Goal: Task Accomplishment & Management: Manage account settings

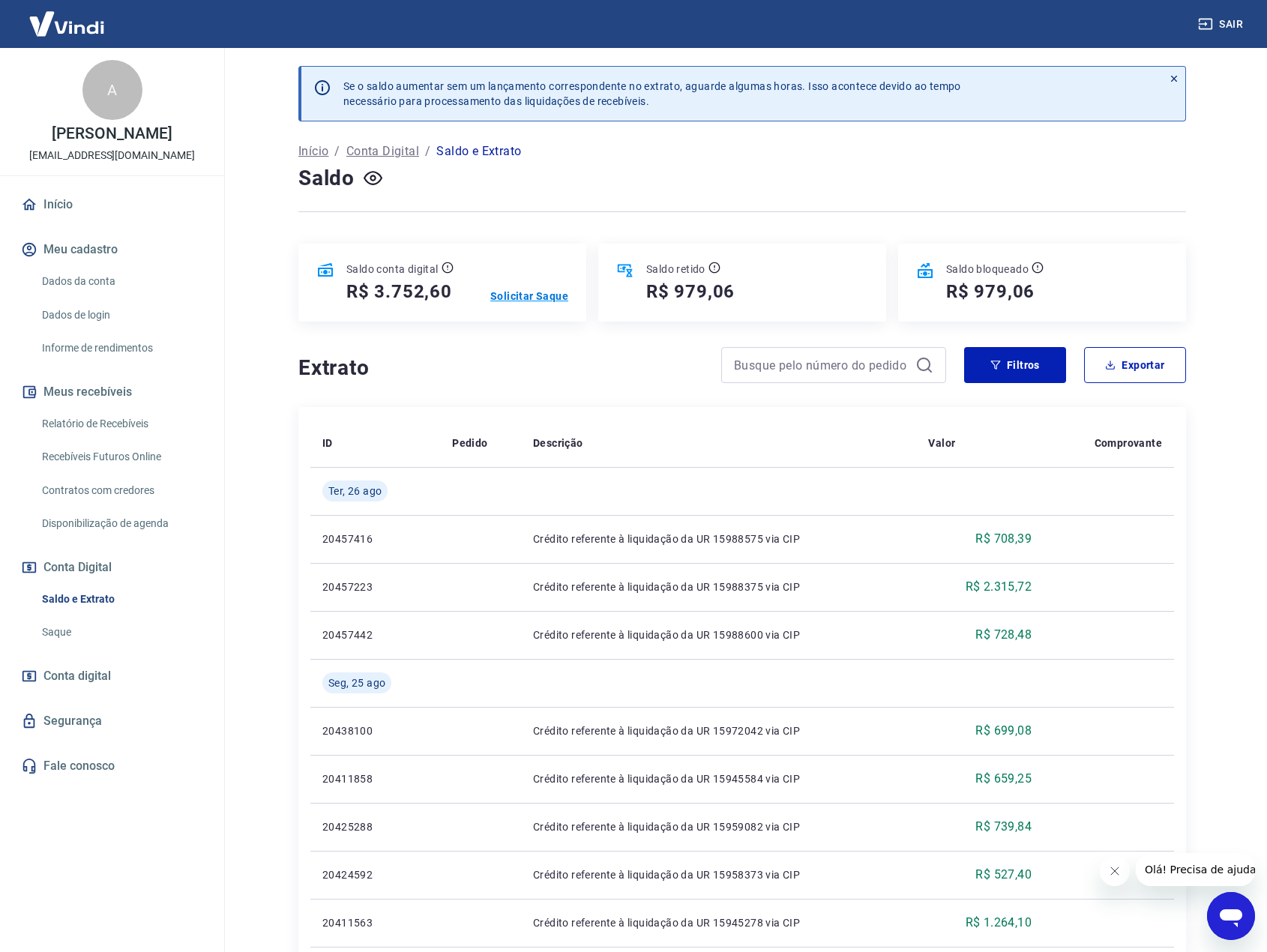
click at [537, 296] on p "Solicitar Saque" at bounding box center [529, 296] width 78 height 15
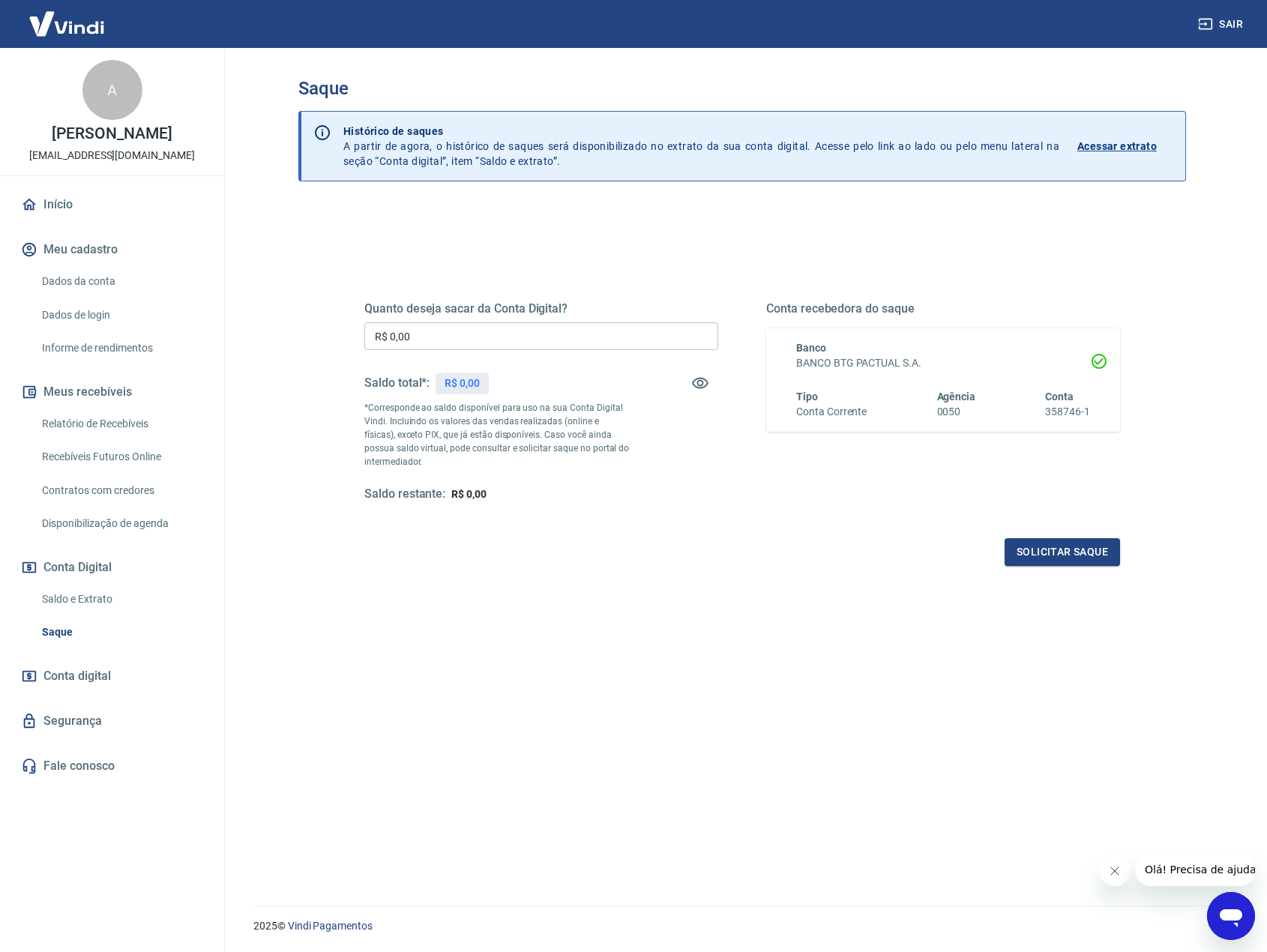
click at [537, 334] on input "R$ 0,00" at bounding box center [541, 335] width 353 height 28
type input "R$ 3.752,00"
click at [1088, 556] on button "Solicitar saque" at bounding box center [1062, 552] width 115 height 28
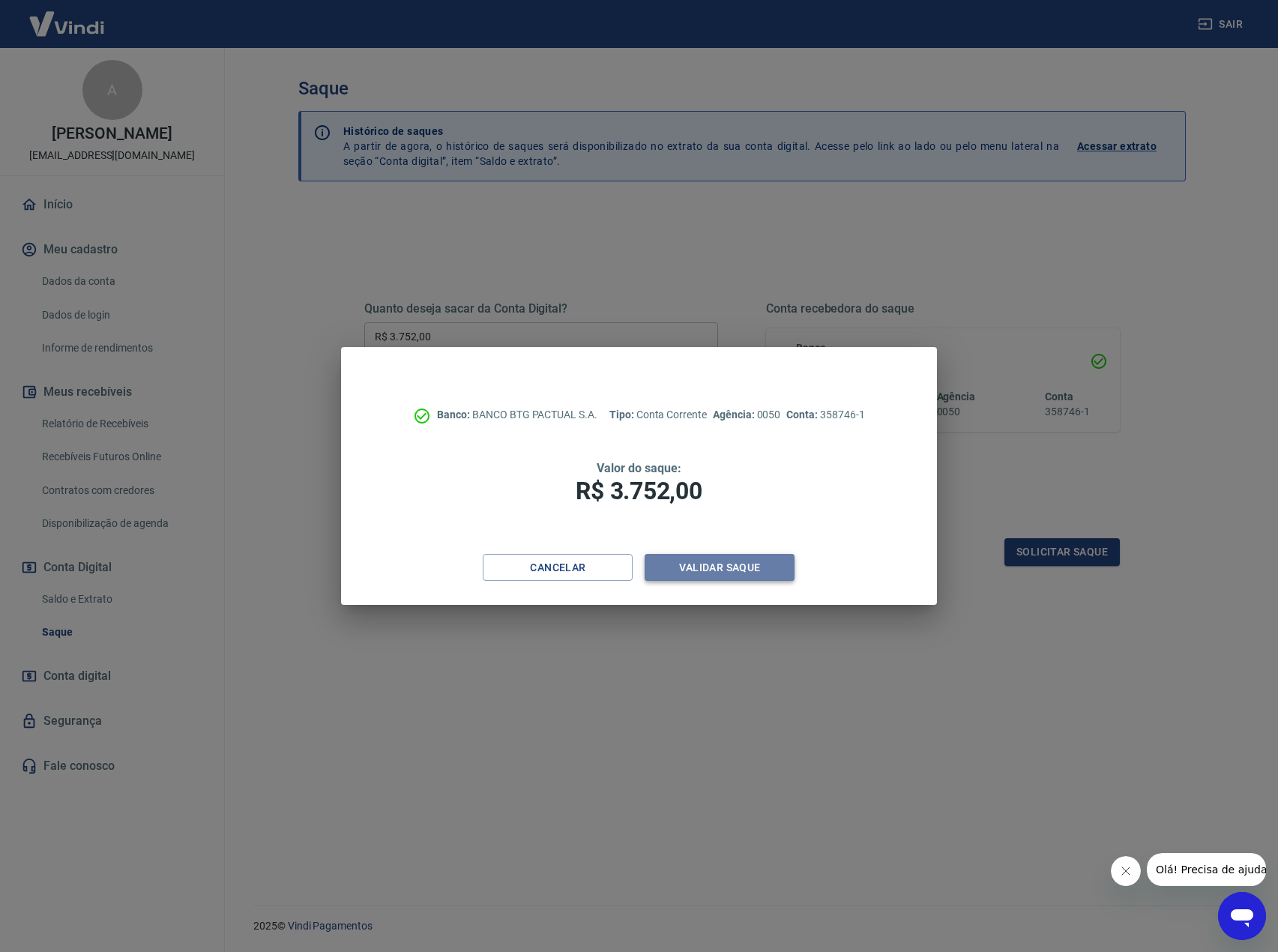
click at [745, 566] on button "Validar saque" at bounding box center [720, 567] width 150 height 28
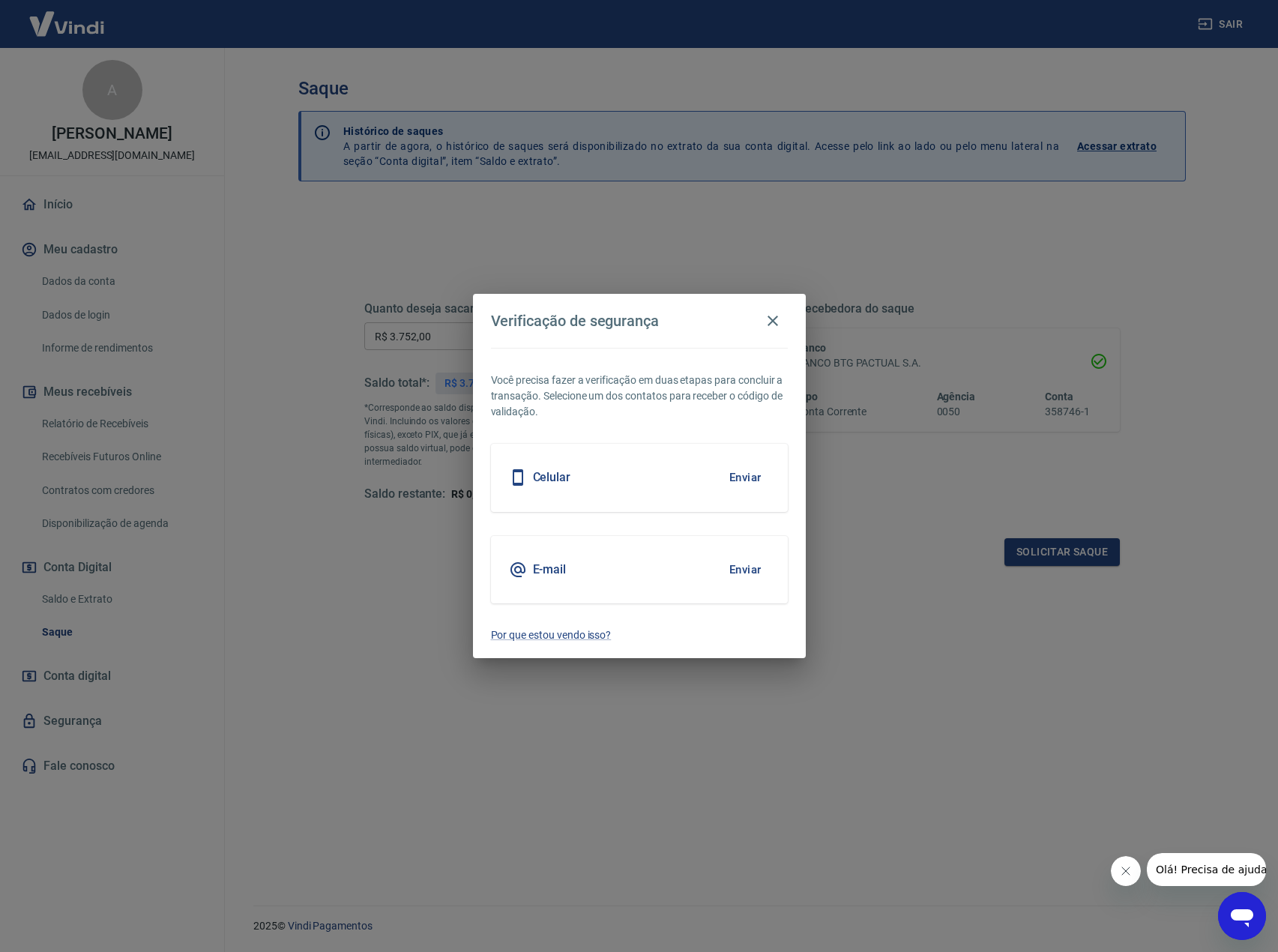
drag, startPoint x: 750, startPoint y: 570, endPoint x: 753, endPoint y: 466, distance: 104.0
click at [753, 466] on div "Você precisa fazer a verificação em duas etapas para concluir a transação. Sele…" at bounding box center [639, 503] width 333 height 310
click at [748, 480] on button "Enviar" at bounding box center [746, 477] width 49 height 32
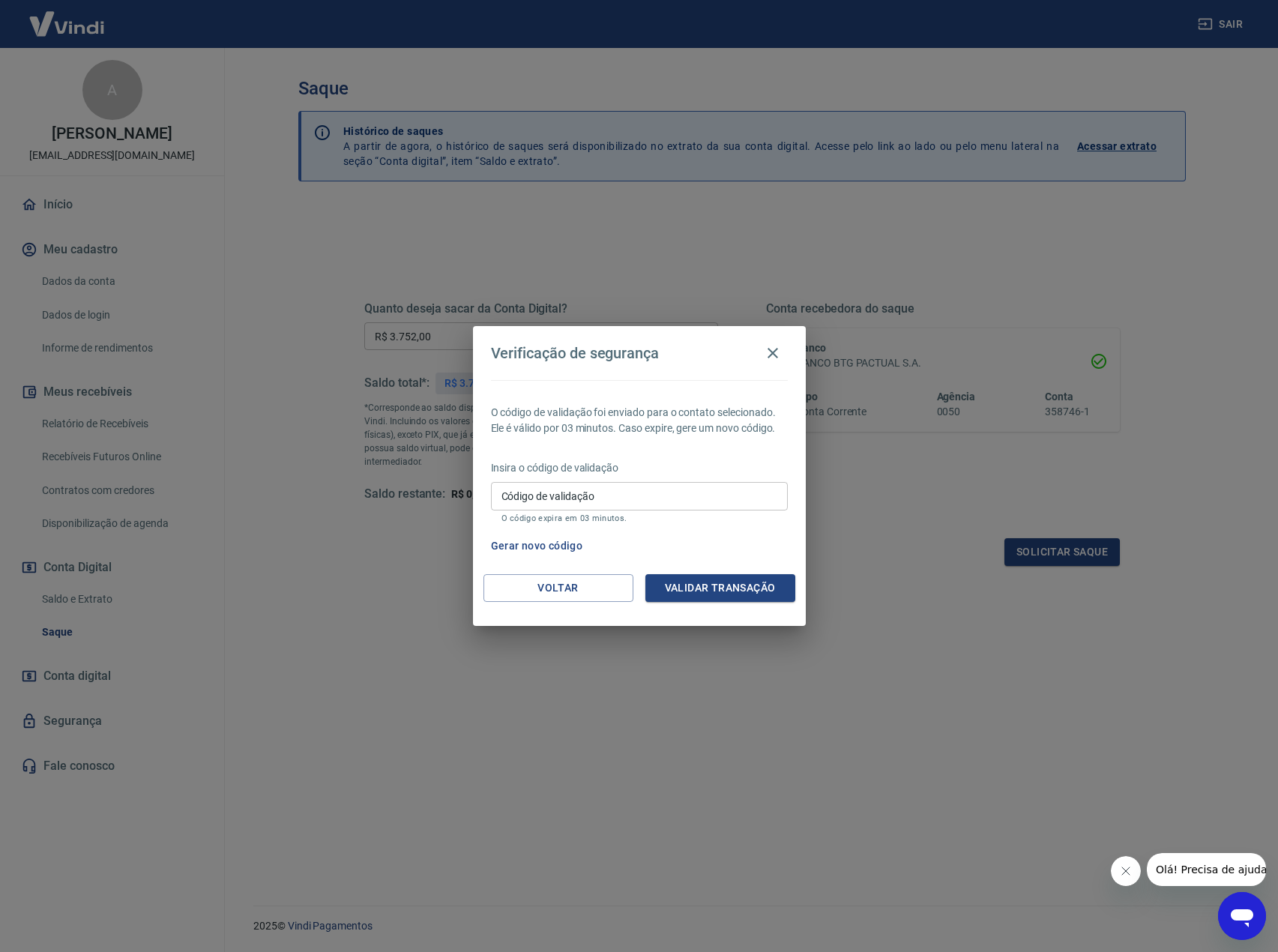
click at [629, 499] on input "Código de validação" at bounding box center [639, 495] width 297 height 28
type input "640032"
click at [721, 588] on button "Validar transação" at bounding box center [721, 588] width 150 height 28
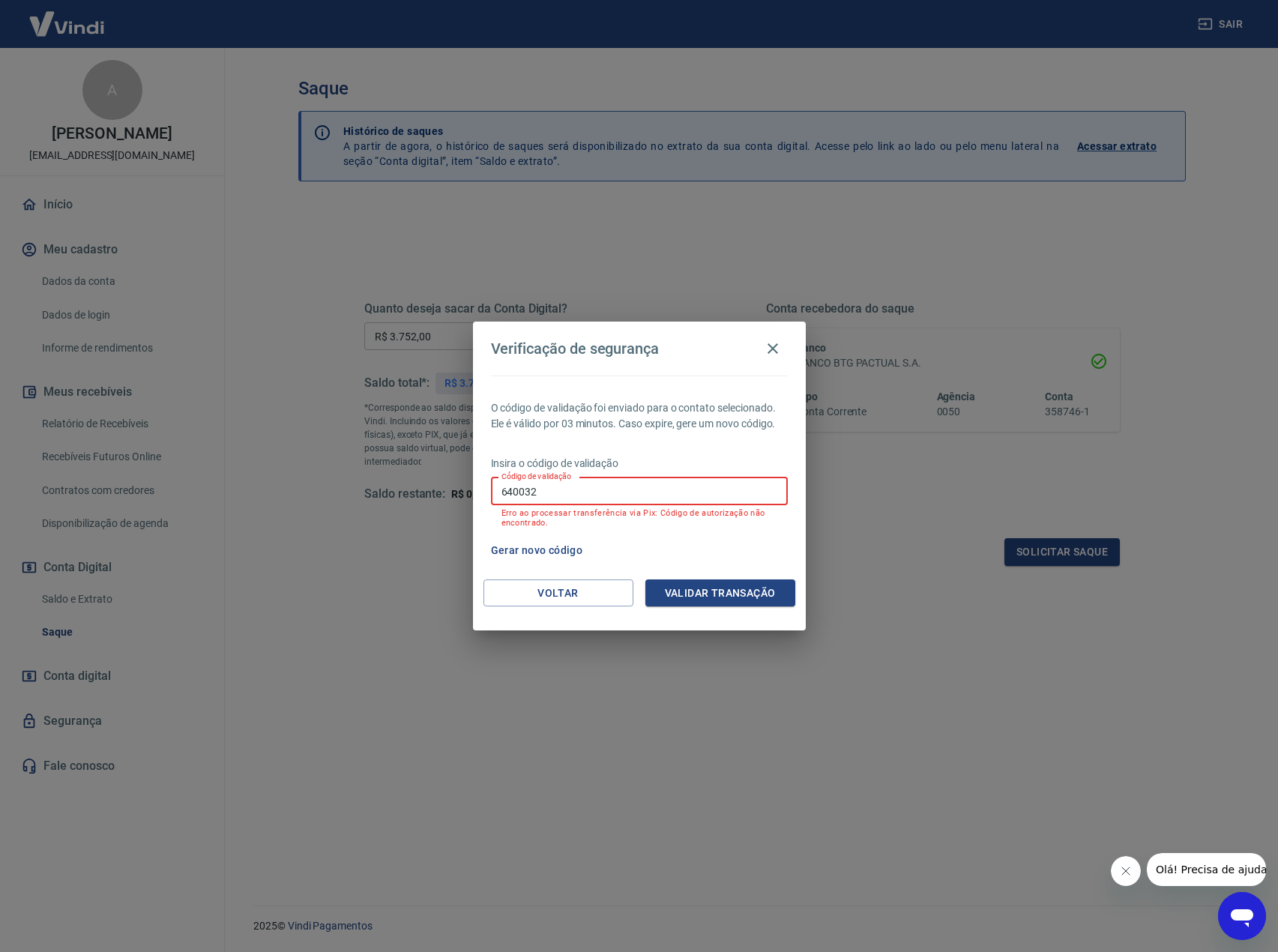
drag, startPoint x: 574, startPoint y: 486, endPoint x: 464, endPoint y: 482, distance: 110.1
click at [467, 483] on div "Verificação de segurança O código de validação foi enviado para o contato selec…" at bounding box center [639, 476] width 1278 height 952
click at [602, 587] on button "Voltar" at bounding box center [558, 593] width 150 height 28
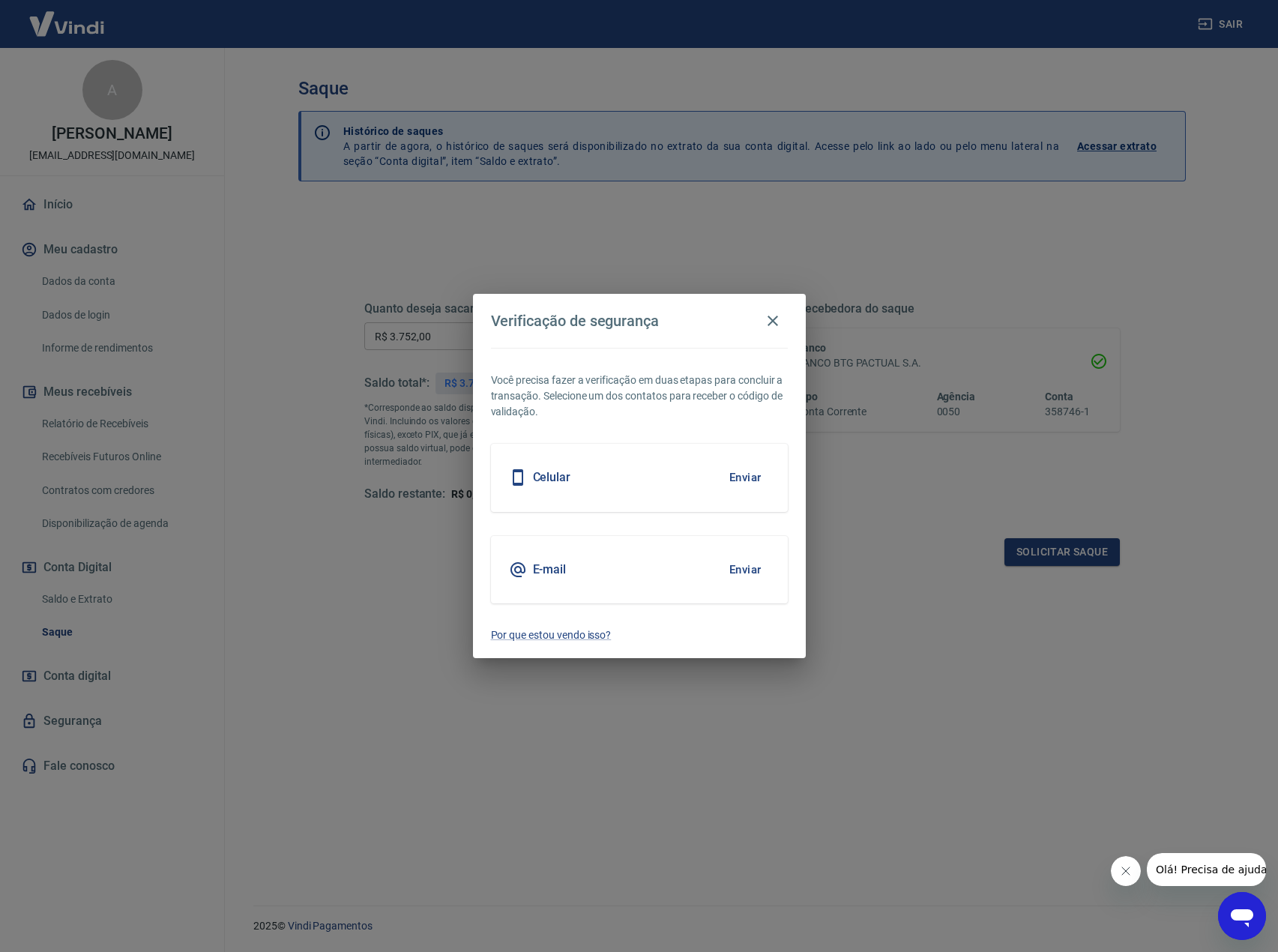
click at [748, 566] on button "Enviar" at bounding box center [746, 569] width 49 height 32
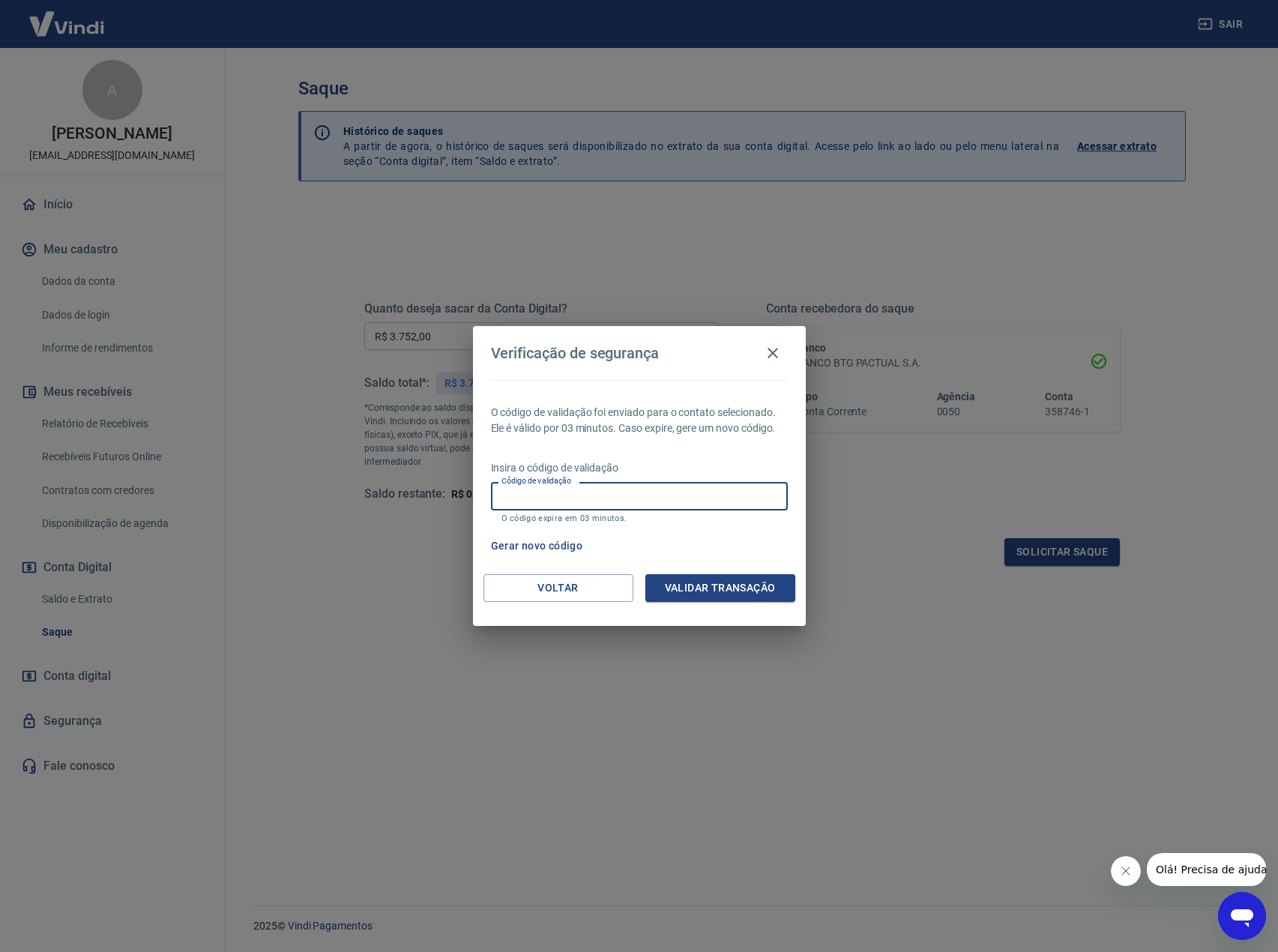
drag, startPoint x: 635, startPoint y: 486, endPoint x: 668, endPoint y: 504, distance: 37.6
click at [635, 487] on input "Código de validação" at bounding box center [639, 495] width 297 height 28
paste input "708946"
type input "708946"
click at [740, 585] on button "Validar transação" at bounding box center [721, 588] width 150 height 28
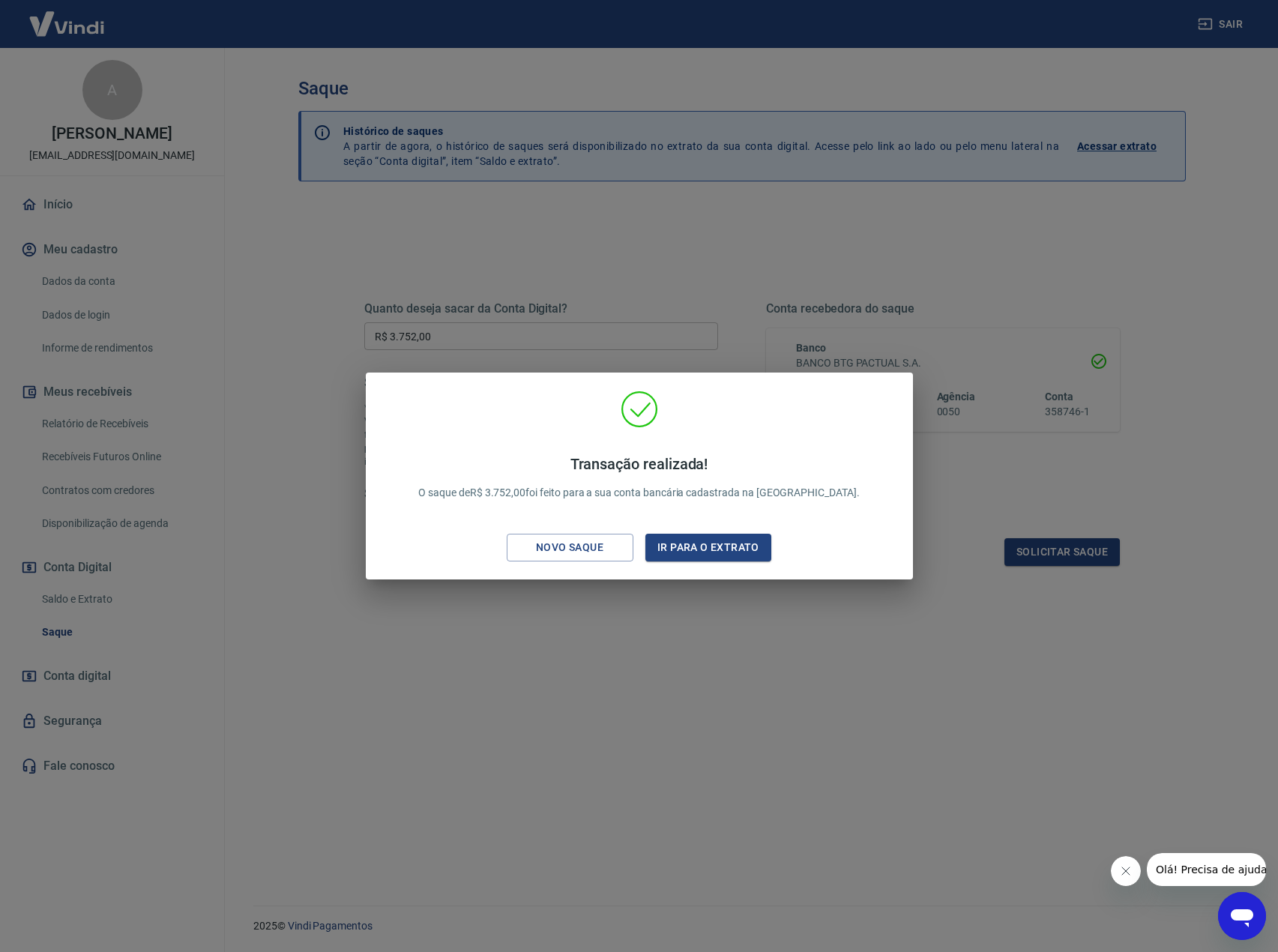
click at [696, 721] on div "Transação realizada! O saque de R$ 3.752,00 foi feito para a sua conta bancária…" at bounding box center [639, 476] width 1278 height 952
